Goal: Task Accomplishment & Management: Manage account settings

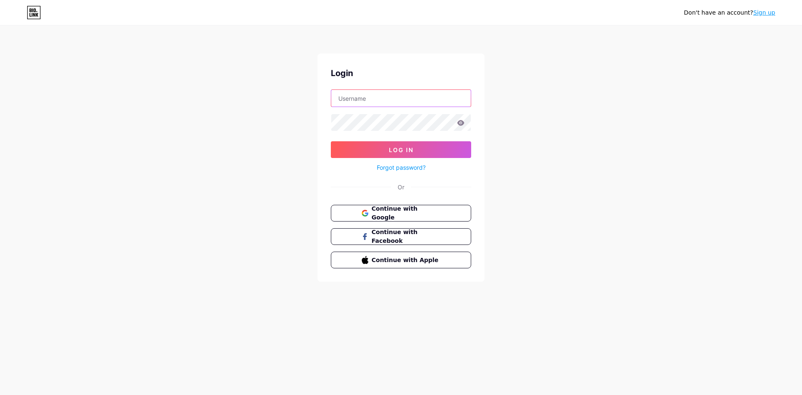
type input "[EMAIL_ADDRESS][DOMAIN_NAME]"
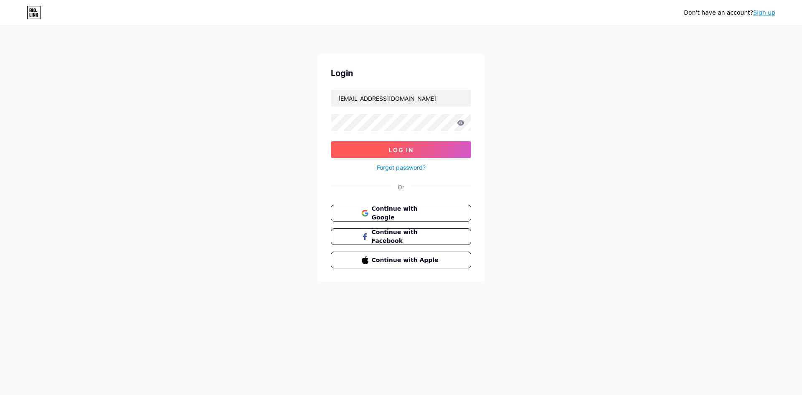
click at [434, 155] on button "Log In" at bounding box center [401, 149] width 140 height 17
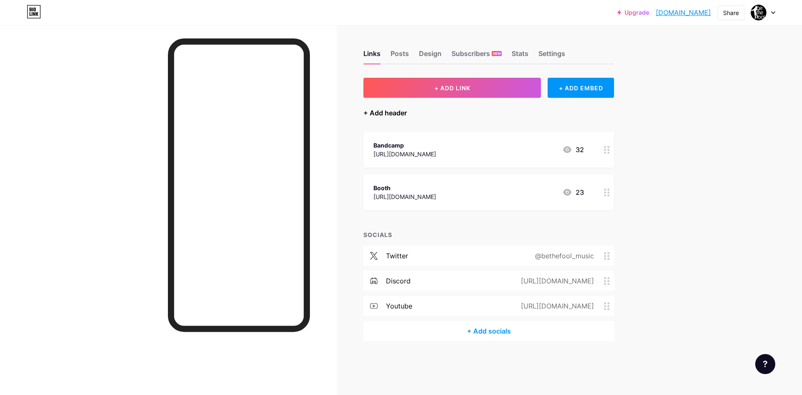
click at [394, 115] on div "+ Add header" at bounding box center [384, 113] width 43 height 10
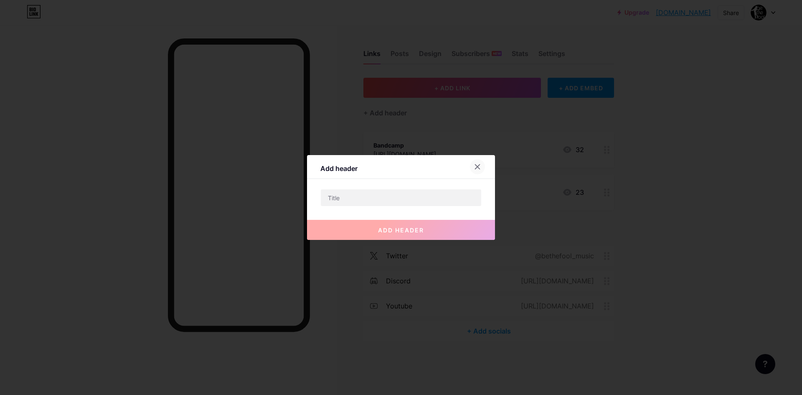
click at [477, 166] on icon at bounding box center [477, 166] width 7 height 7
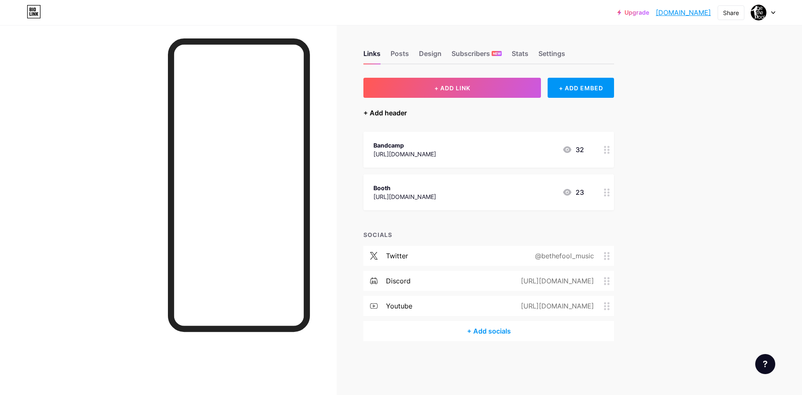
click at [393, 110] on div "+ Add header" at bounding box center [384, 113] width 43 height 10
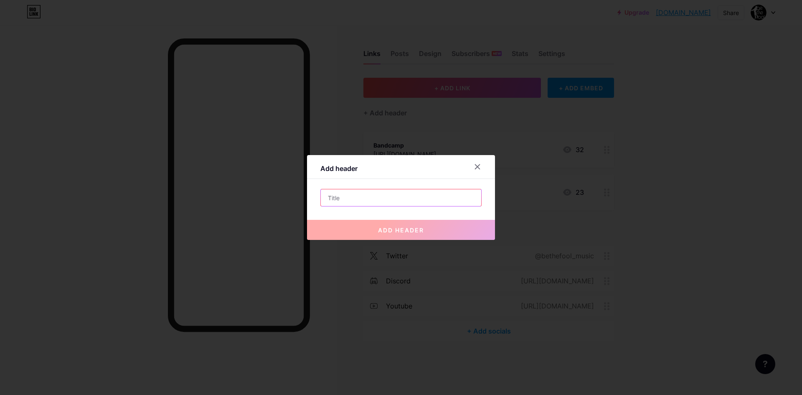
click at [416, 199] on input "text" at bounding box center [401, 197] width 160 height 17
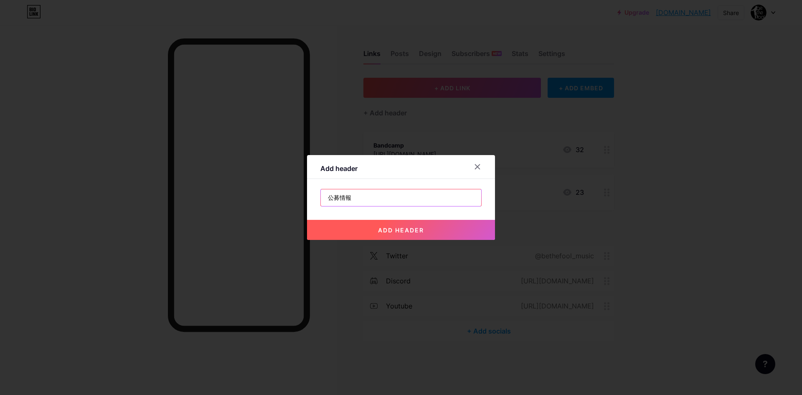
type input "公募情報"
click at [427, 228] on button "add header" at bounding box center [401, 230] width 188 height 20
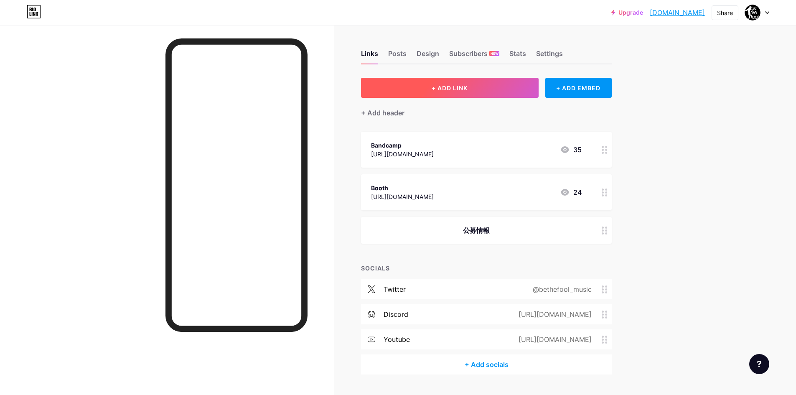
click at [467, 93] on button "+ ADD LINK" at bounding box center [450, 88] width 178 height 20
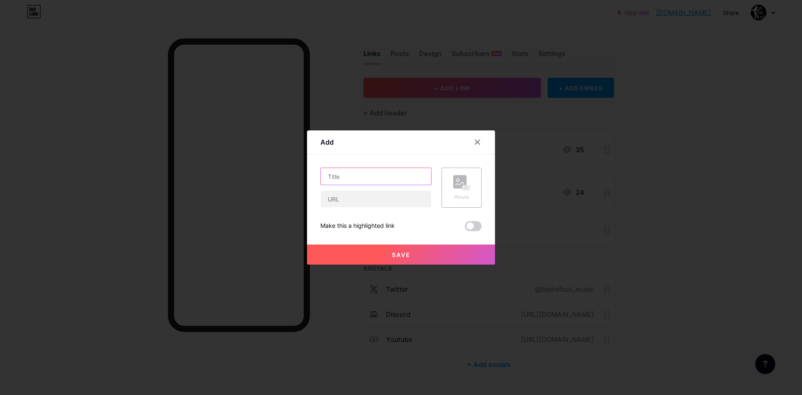
click at [403, 174] on input "text" at bounding box center [376, 176] width 110 height 17
type input "Stylish BLUE"
click at [373, 199] on input "text" at bounding box center [376, 198] width 110 height 17
paste input "[URL][DOMAIN_NAME]"
drag, startPoint x: 364, startPoint y: 202, endPoint x: 323, endPoint y: 203, distance: 41.0
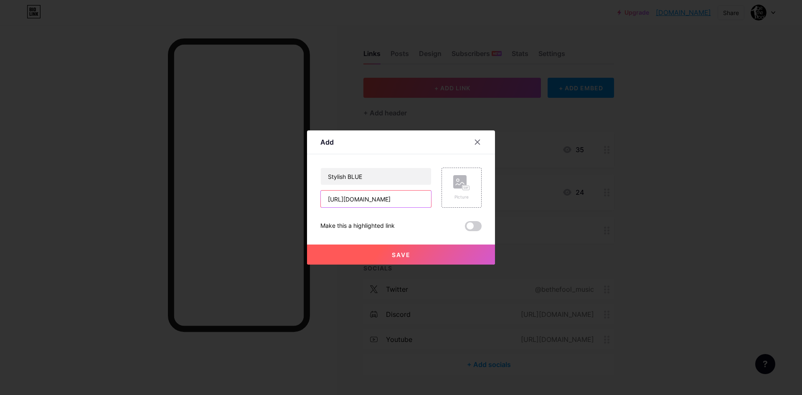
click at [323, 203] on input "[URL][DOMAIN_NAME]" at bounding box center [376, 198] width 110 height 17
click at [352, 202] on input "[URL][DOMAIN_NAME]" at bounding box center [376, 198] width 110 height 17
type input "[URL][DOMAIN_NAME]"
click at [421, 258] on button "Save" at bounding box center [401, 254] width 188 height 20
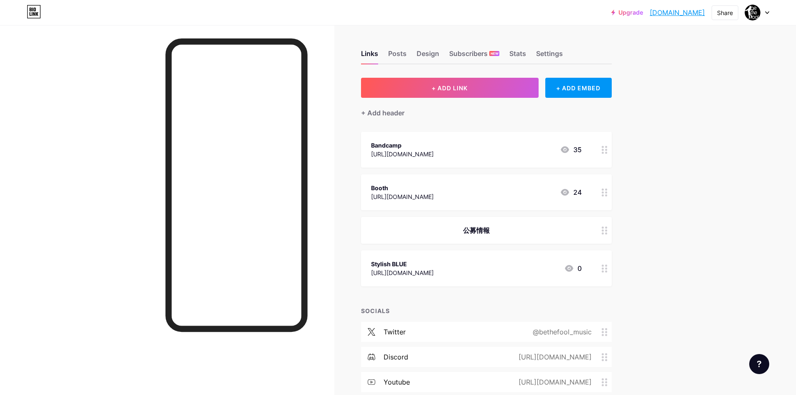
click at [604, 274] on div at bounding box center [604, 268] width 14 height 36
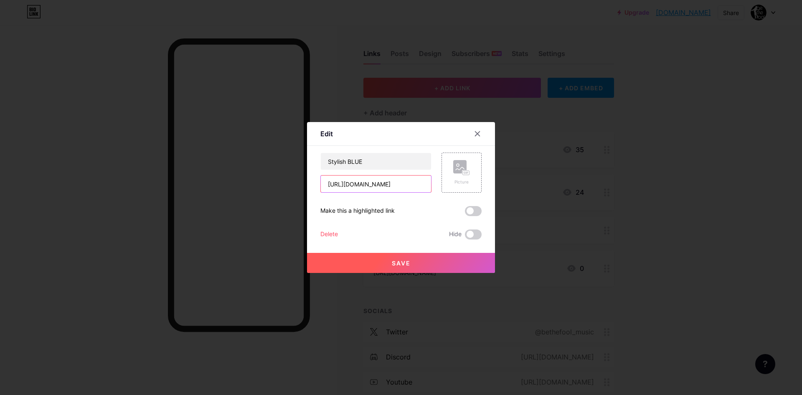
click at [420, 184] on input "[URL][DOMAIN_NAME]" at bounding box center [376, 183] width 110 height 17
click at [331, 231] on div "Delete" at bounding box center [329, 234] width 18 height 10
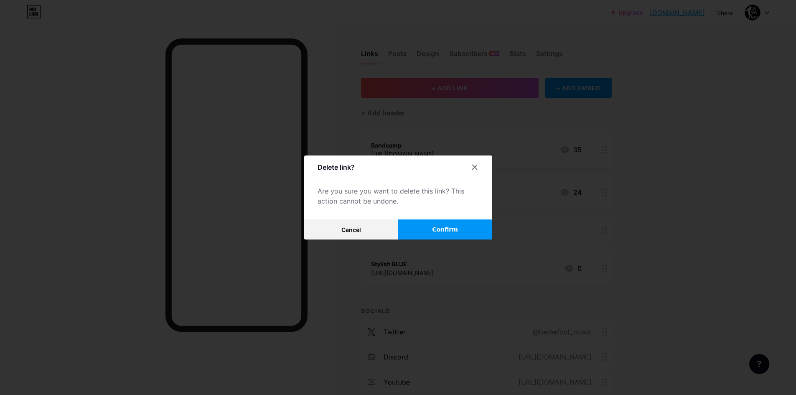
click at [415, 227] on button "Confirm" at bounding box center [445, 229] width 94 height 20
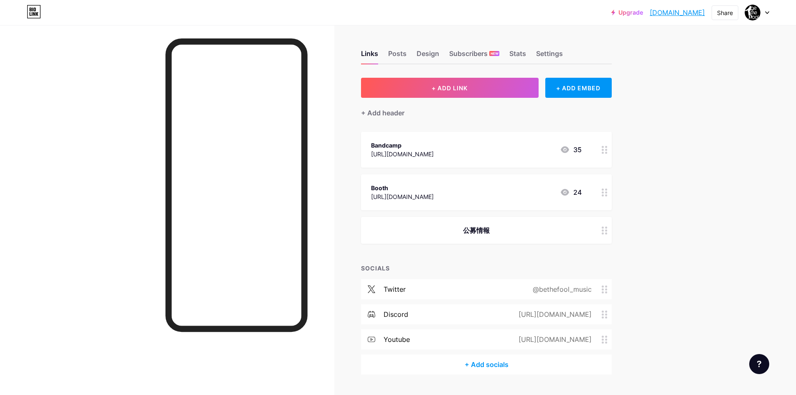
click at [484, 232] on div "公募情報" at bounding box center [476, 230] width 211 height 10
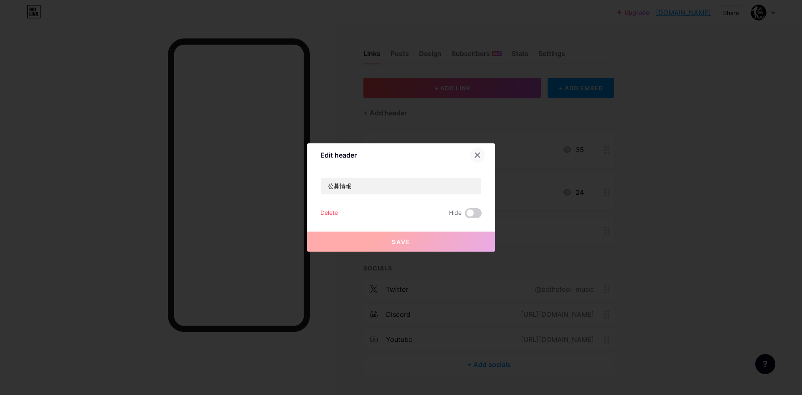
click at [470, 160] on div at bounding box center [477, 154] width 15 height 15
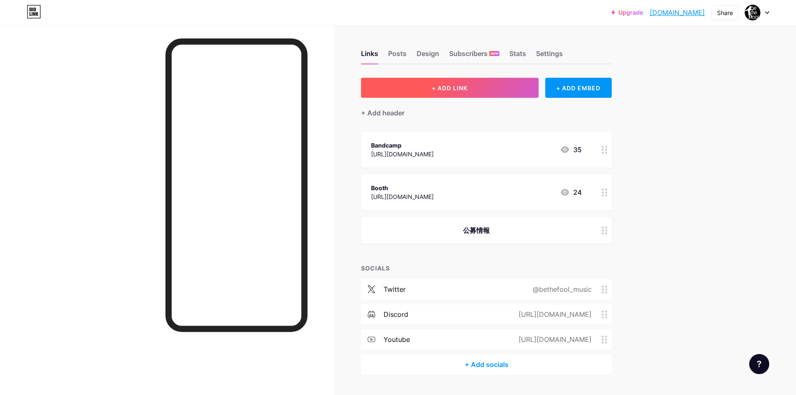
click at [480, 86] on button "+ ADD LINK" at bounding box center [450, 88] width 178 height 20
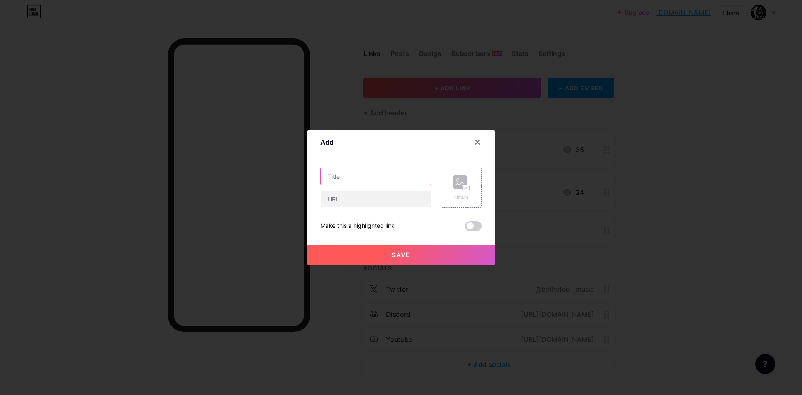
click at [387, 174] on input "text" at bounding box center [376, 176] width 110 height 17
type input "Stylish BLUE"
click at [363, 201] on input "text" at bounding box center [376, 198] width 110 height 17
paste input "[URL][DOMAIN_NAME]"
type input "[URL][DOMAIN_NAME]"
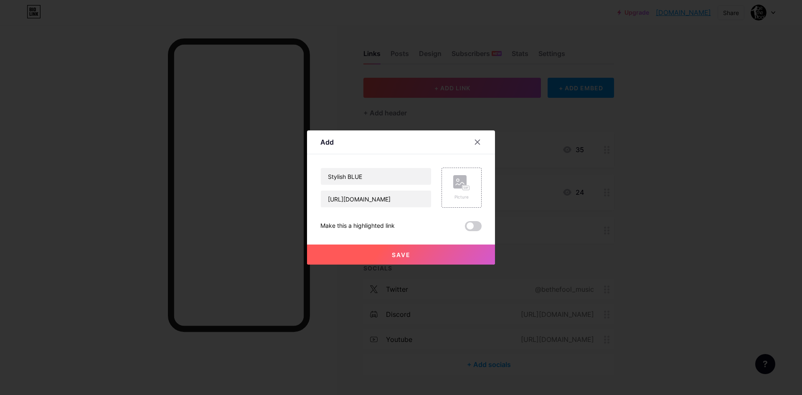
click at [434, 253] on button "Save" at bounding box center [401, 254] width 188 height 20
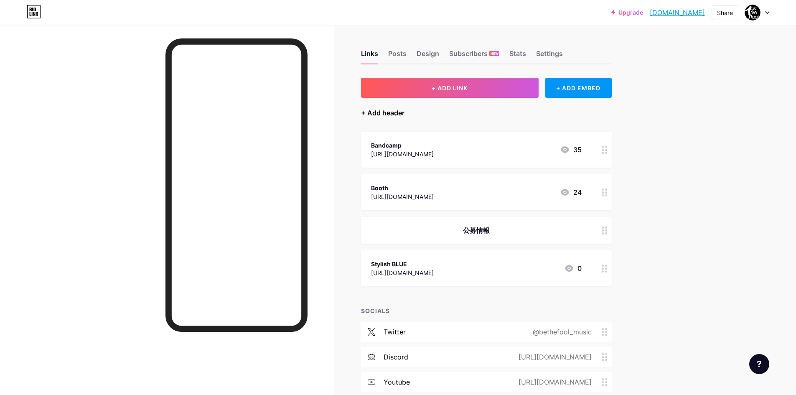
click at [368, 112] on div "+ Add header" at bounding box center [382, 113] width 43 height 10
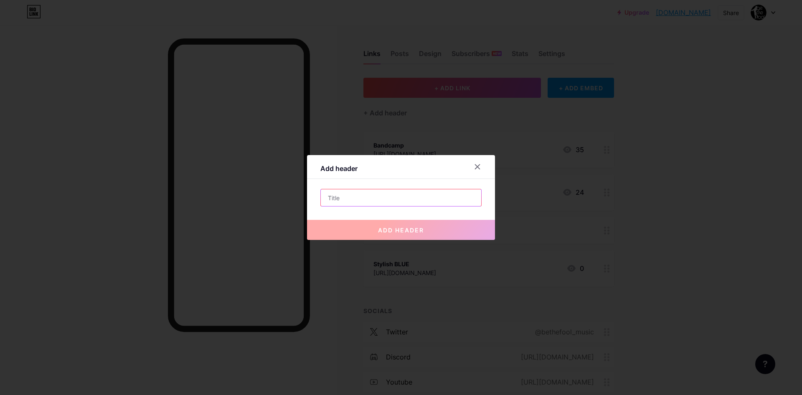
click at [390, 201] on input "text" at bounding box center [401, 197] width 160 height 17
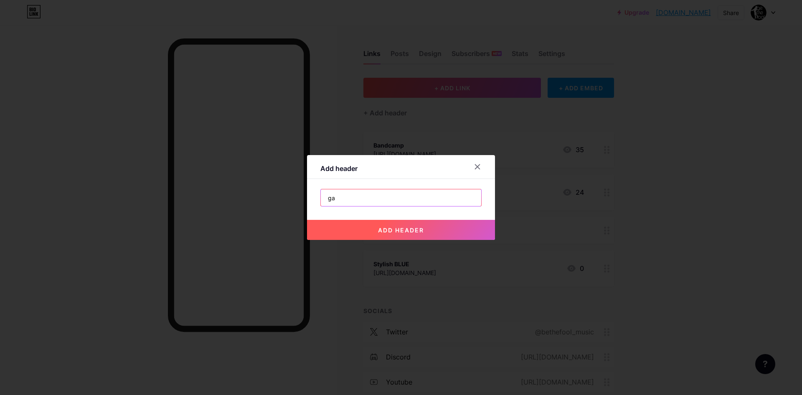
type input "g"
click at [341, 195] on input "楽曲の購入" at bounding box center [401, 197] width 160 height 17
click at [371, 205] on input "購入" at bounding box center [401, 197] width 160 height 17
type input "購入"
click at [475, 168] on icon at bounding box center [477, 167] width 5 height 5
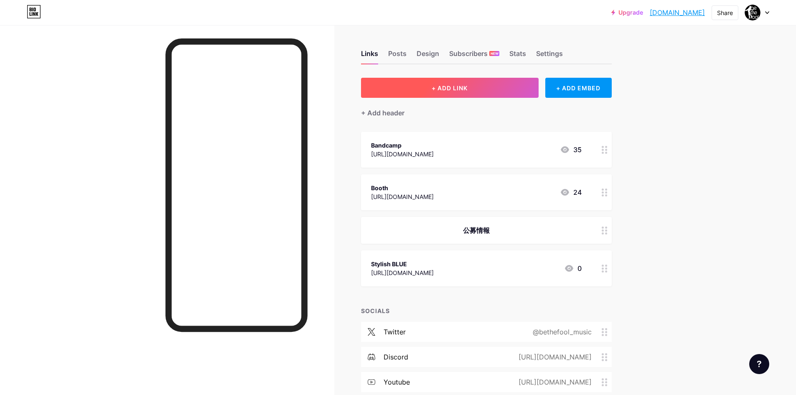
click at [438, 94] on button "+ ADD LINK" at bounding box center [450, 88] width 178 height 20
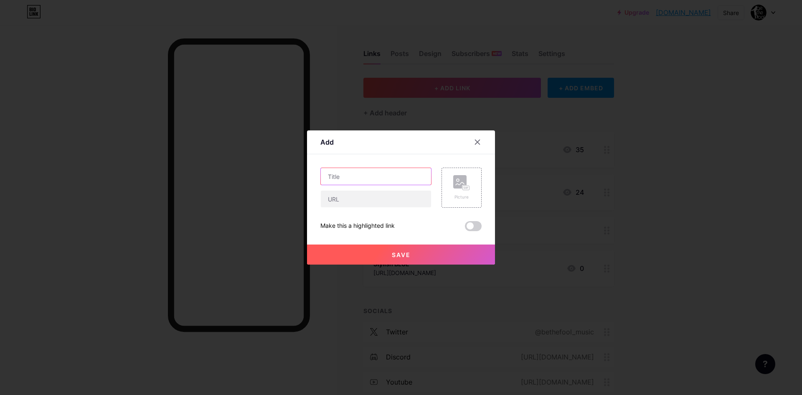
click at [382, 182] on input "text" at bounding box center [376, 176] width 110 height 17
type input "新譜試聴"
click at [479, 137] on div at bounding box center [477, 141] width 15 height 15
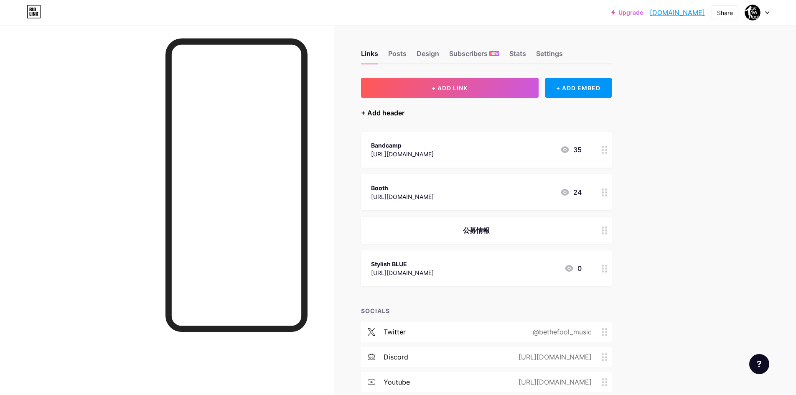
click at [402, 113] on div "+ Add header" at bounding box center [382, 113] width 43 height 10
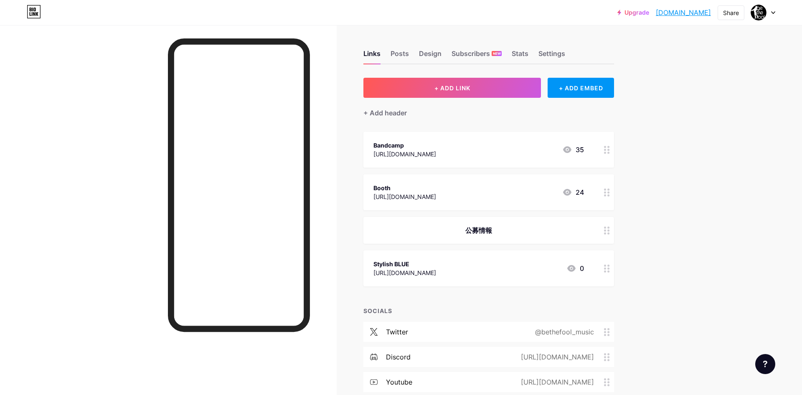
click at [390, 188] on div "Add header add header" at bounding box center [401, 197] width 188 height 85
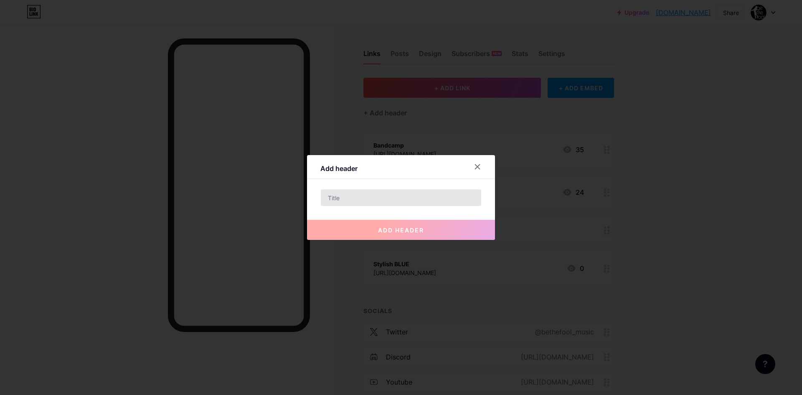
drag, startPoint x: 390, startPoint y: 189, endPoint x: 390, endPoint y: 198, distance: 9.2
click at [390, 195] on div at bounding box center [400, 198] width 161 height 18
click at [390, 198] on input "text" at bounding box center [401, 197] width 160 height 17
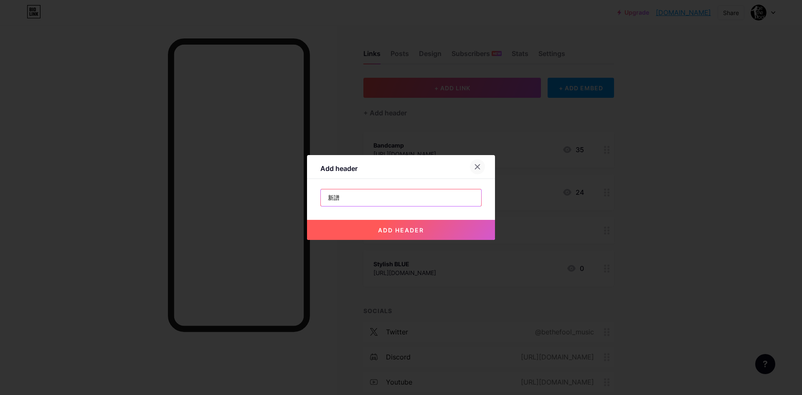
type input "新譜"
click at [475, 167] on icon at bounding box center [477, 167] width 5 height 5
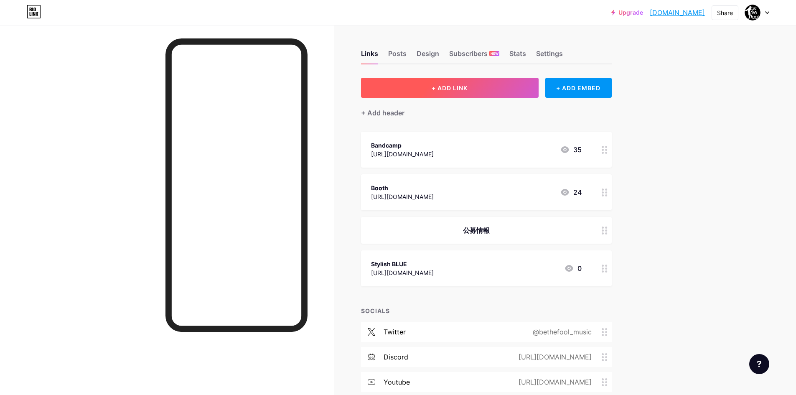
click at [417, 91] on button "+ ADD LINK" at bounding box center [450, 88] width 178 height 20
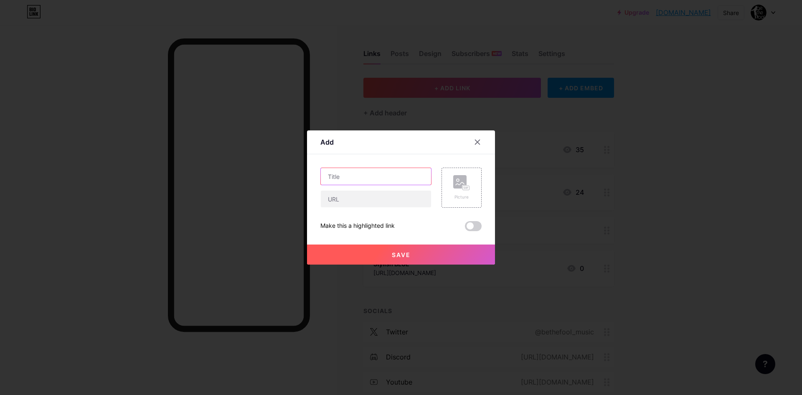
click at [393, 169] on input "text" at bounding box center [376, 176] width 110 height 17
type input "新譜情報"
click at [477, 142] on icon at bounding box center [477, 142] width 7 height 7
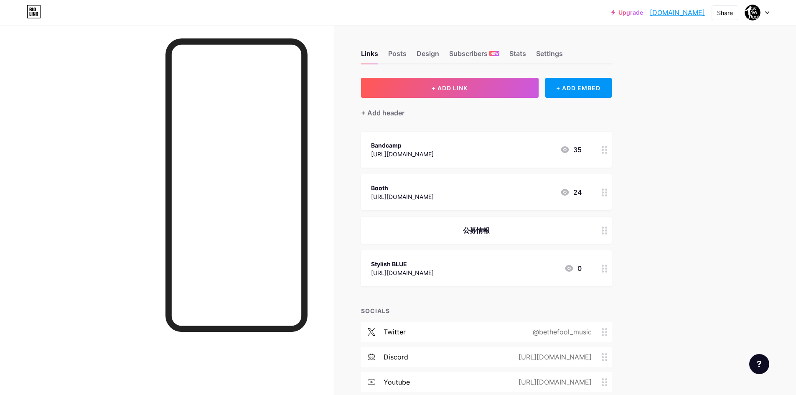
click at [429, 112] on div "+ Add header" at bounding box center [486, 108] width 251 height 20
click at [404, 114] on div "+ Add header" at bounding box center [382, 113] width 43 height 10
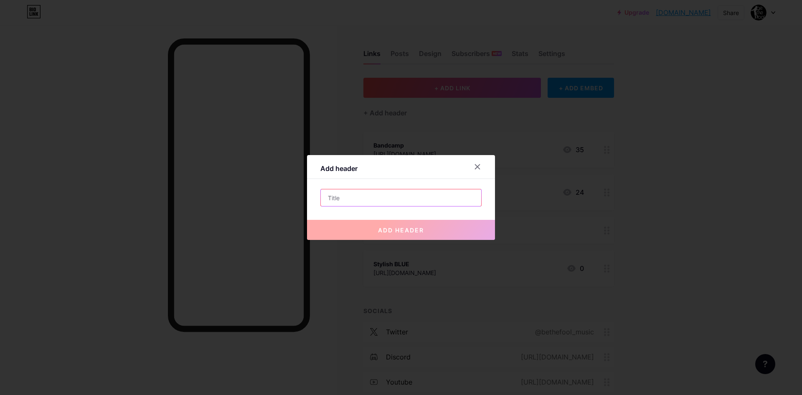
click at [398, 200] on input "text" at bounding box center [401, 197] width 160 height 17
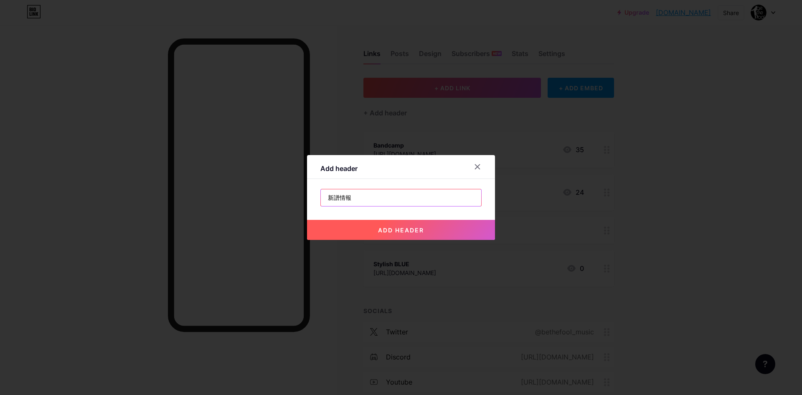
type input "新譜情報"
click at [445, 227] on button "add header" at bounding box center [401, 230] width 188 height 20
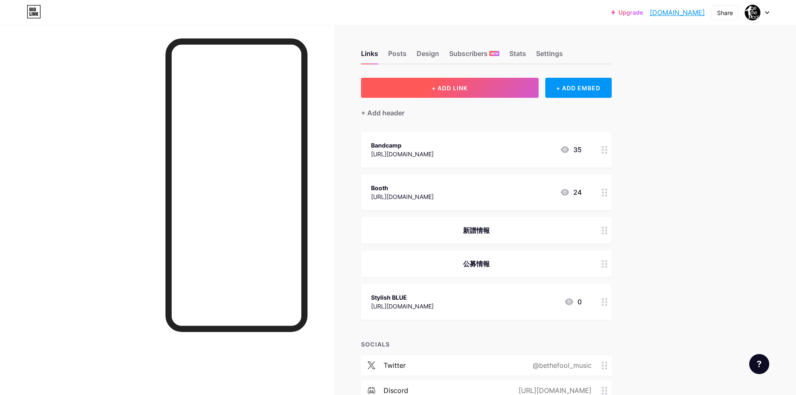
click at [467, 88] on span "+ ADD LINK" at bounding box center [449, 87] width 36 height 7
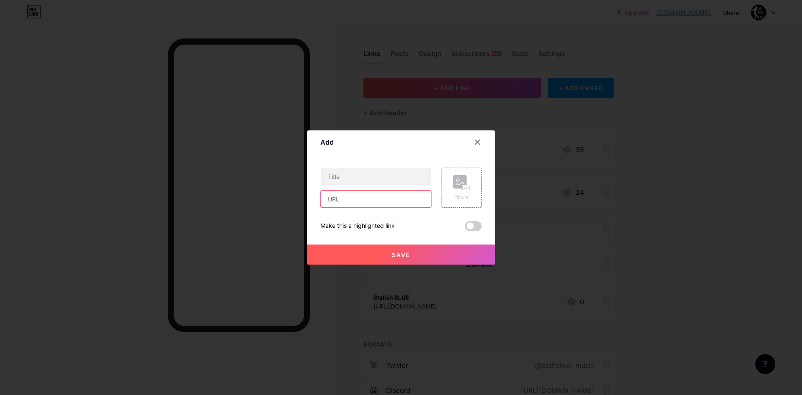
click at [410, 202] on input "text" at bounding box center [376, 198] width 110 height 17
paste input "[URL][DOMAIN_NAME]"
type input "[URL][DOMAIN_NAME]"
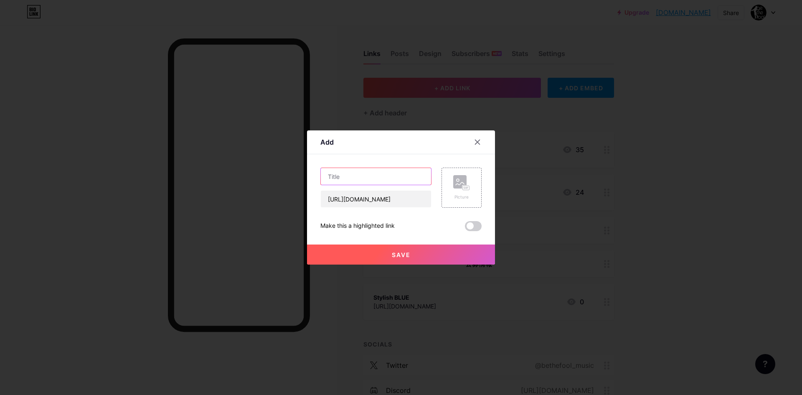
click at [408, 176] on input "text" at bounding box center [376, 176] width 110 height 17
type input "C106お品書き"
click at [375, 256] on button "Save" at bounding box center [401, 254] width 188 height 20
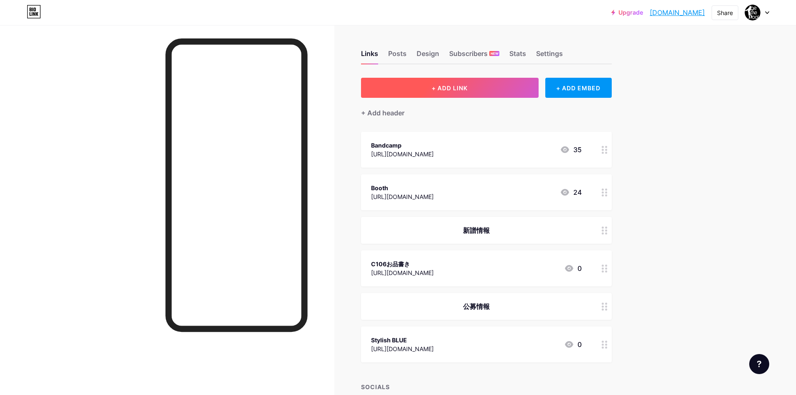
click at [502, 91] on button "+ ADD LINK" at bounding box center [450, 88] width 178 height 20
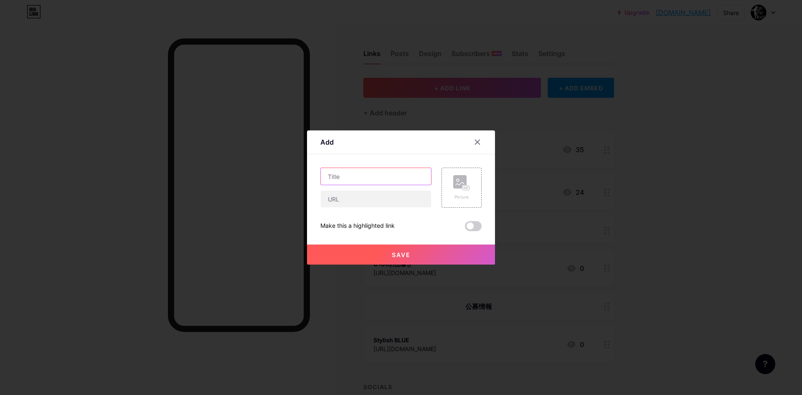
click at [404, 172] on input "text" at bounding box center [376, 176] width 110 height 17
type input "["
type input "【XFD】Aggressive RED"
click at [392, 198] on input "text" at bounding box center [376, 198] width 110 height 17
paste input "[URL][DOMAIN_NAME]"
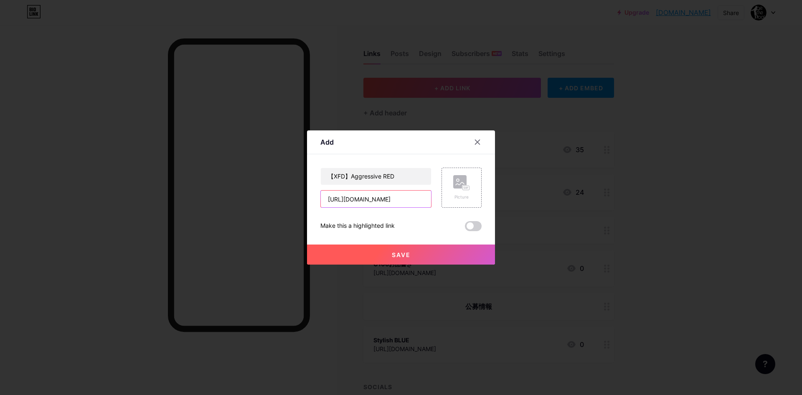
scroll to position [0, 52]
type input "[URL][DOMAIN_NAME]"
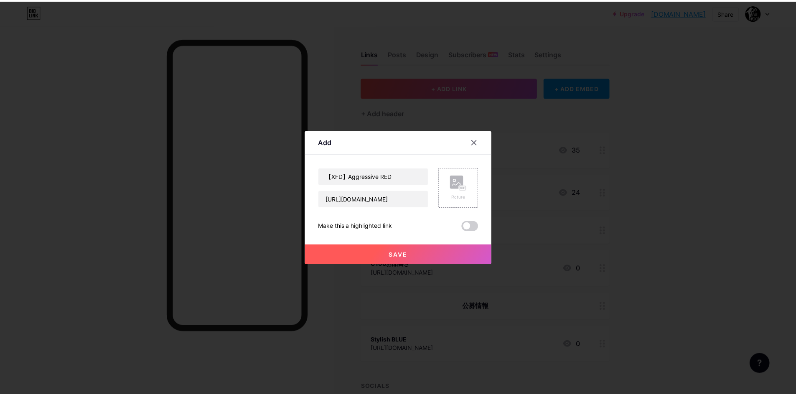
scroll to position [0, 0]
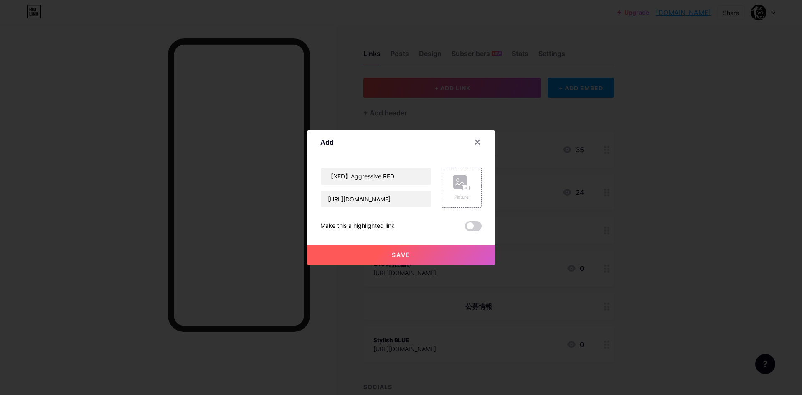
click at [419, 255] on button "Save" at bounding box center [401, 254] width 188 height 20
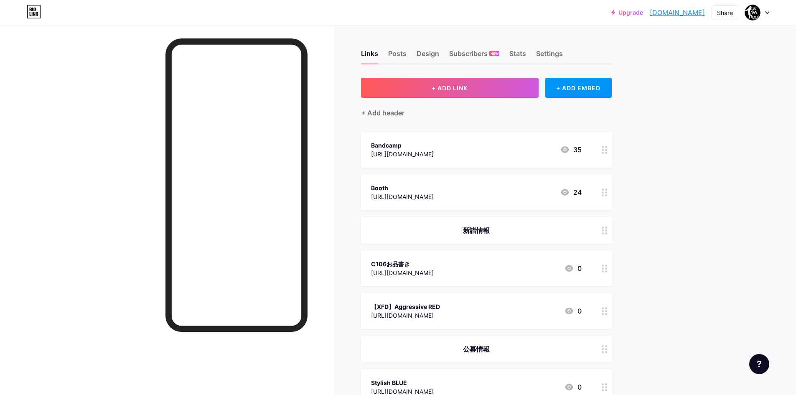
click at [692, 172] on div "Upgrade bethefoolmusic.... [DOMAIN_NAME] Share Switch accounts bethefool. [DOMA…" at bounding box center [398, 288] width 796 height 577
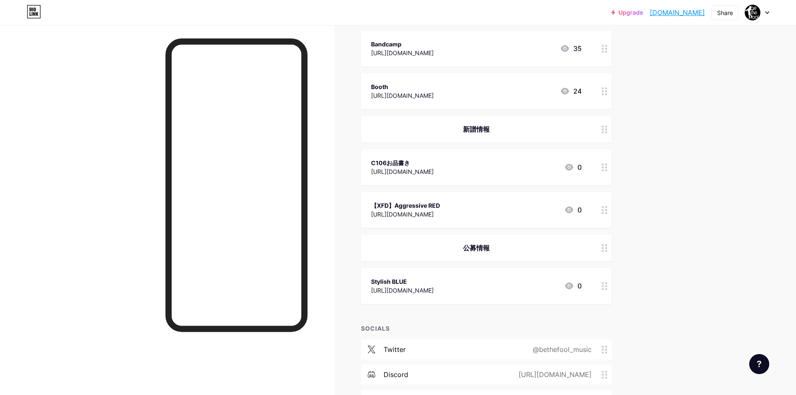
scroll to position [99, 0]
